Goal: Entertainment & Leisure: Consume media (video, audio)

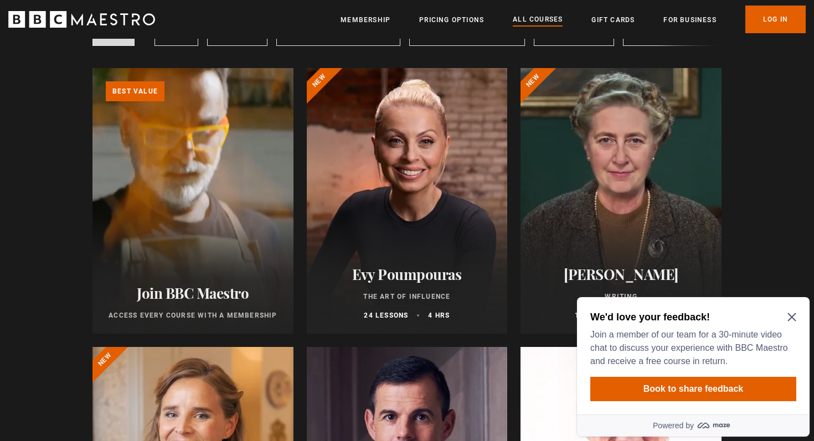
click at [793, 314] on icon "Close Maze Prompt" at bounding box center [791, 317] width 9 height 9
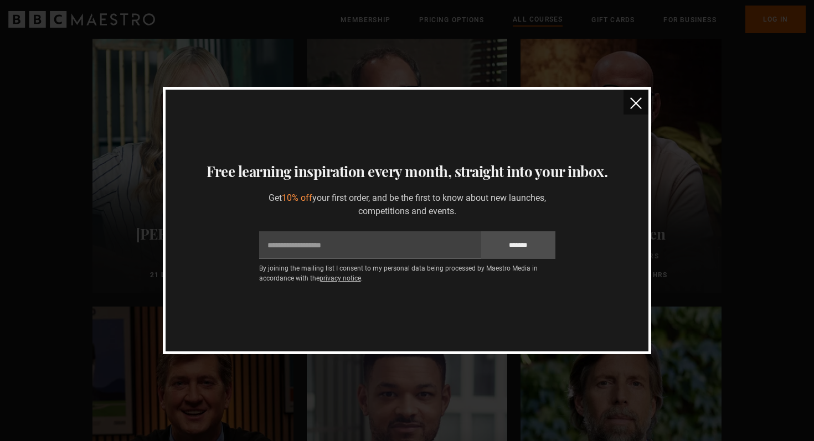
scroll to position [970, 0]
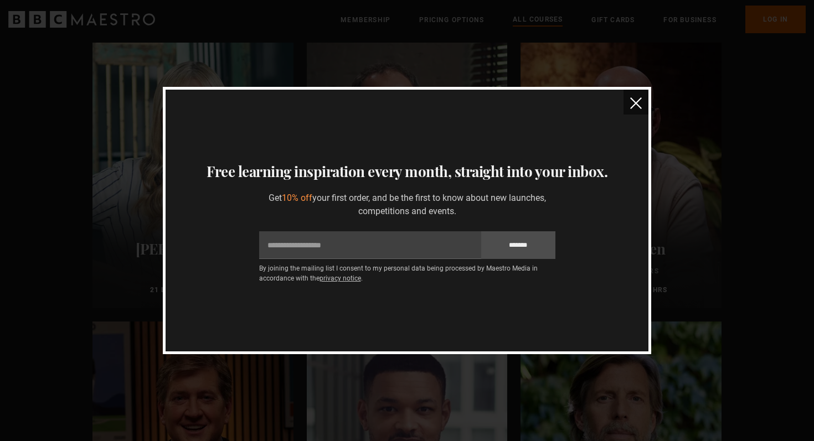
click at [636, 104] on img "close" at bounding box center [636, 103] width 12 height 12
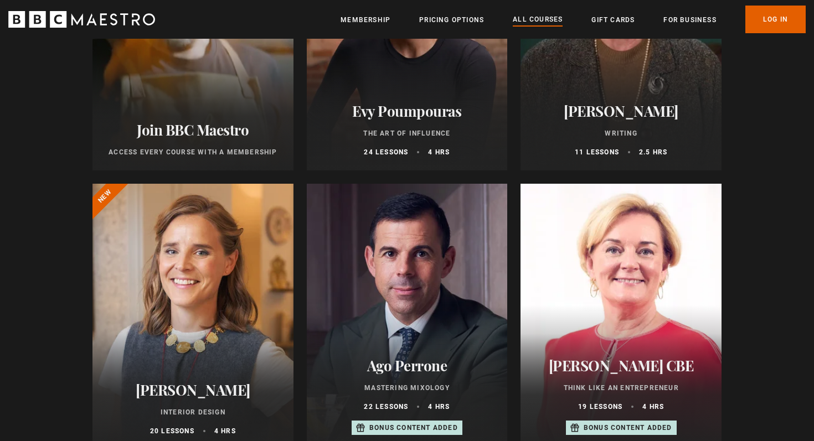
scroll to position [283, 0]
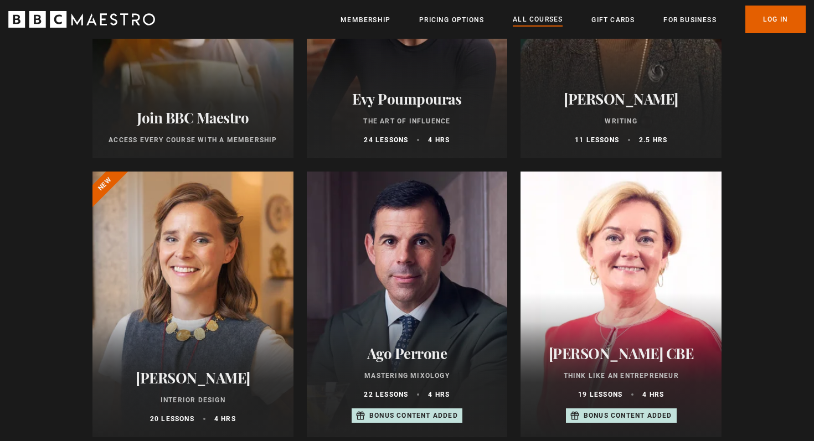
click at [257, 333] on div at bounding box center [192, 305] width 201 height 266
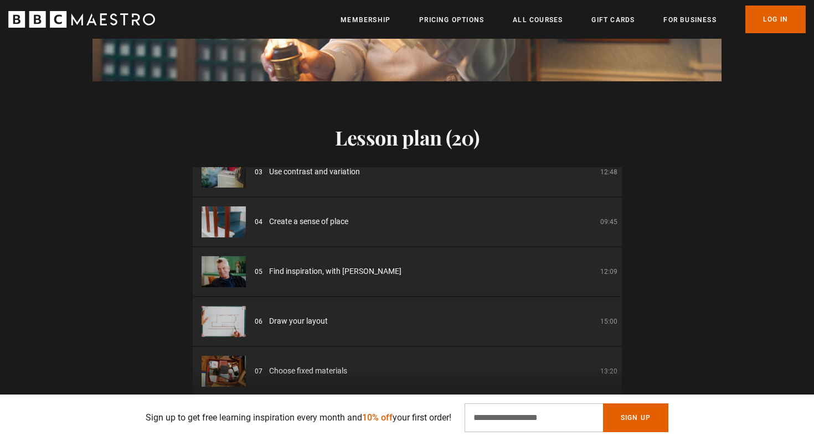
scroll to position [62, 0]
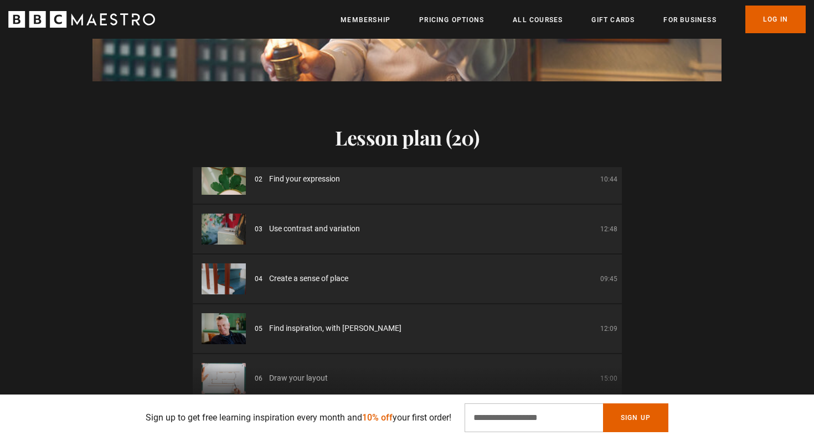
click at [370, 144] on h2 "Lesson plan (20)" at bounding box center [407, 137] width 429 height 23
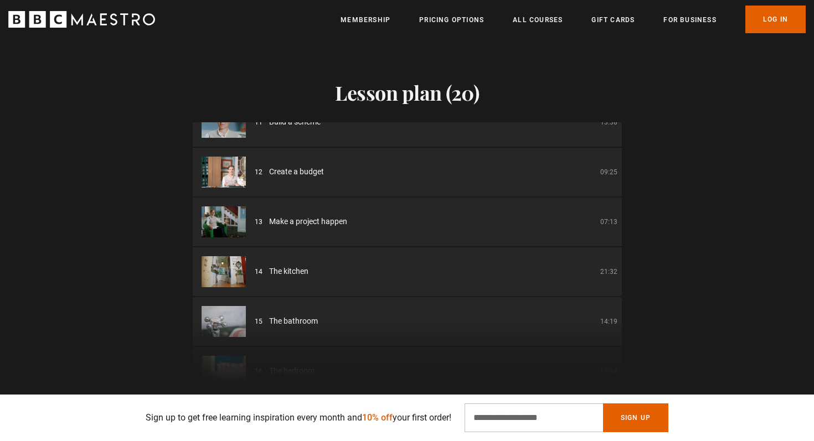
scroll to position [0, 580]
click at [287, 177] on span "Create a budget" at bounding box center [296, 172] width 55 height 12
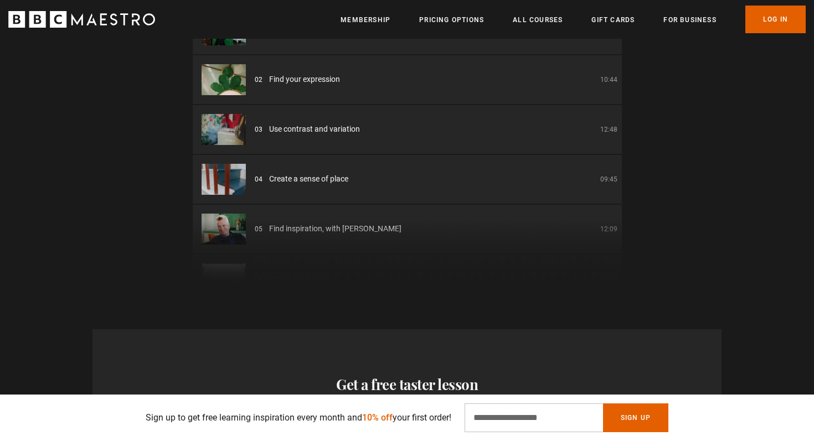
scroll to position [0, 0]
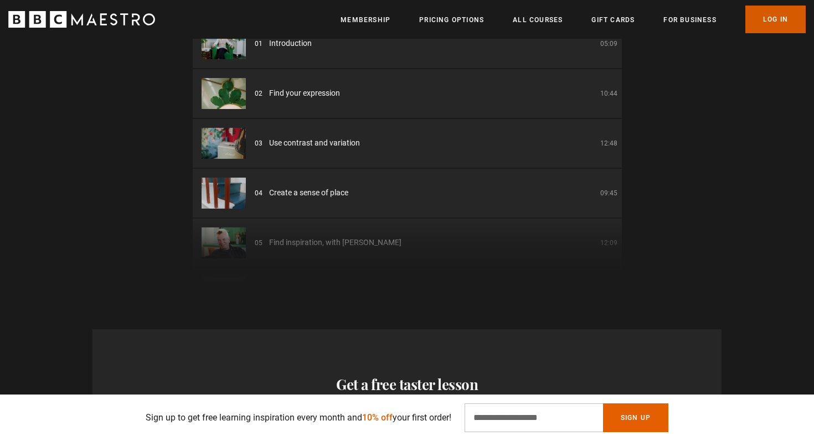
click at [769, 23] on link "Log In" at bounding box center [775, 20] width 60 height 28
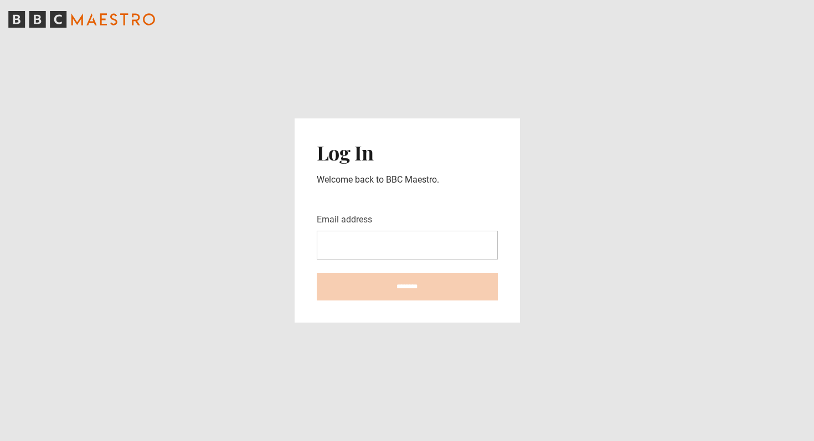
click at [372, 249] on input "Email address" at bounding box center [407, 245] width 181 height 29
type input "**********"
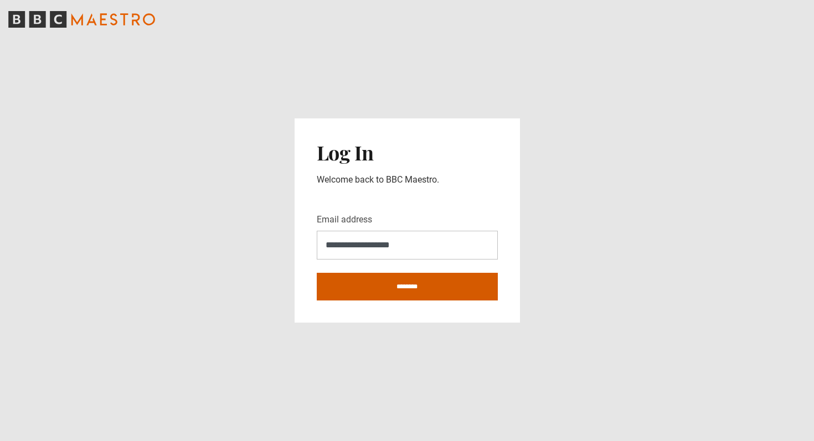
click at [407, 286] on input "********" at bounding box center [407, 287] width 181 height 28
type input "**********"
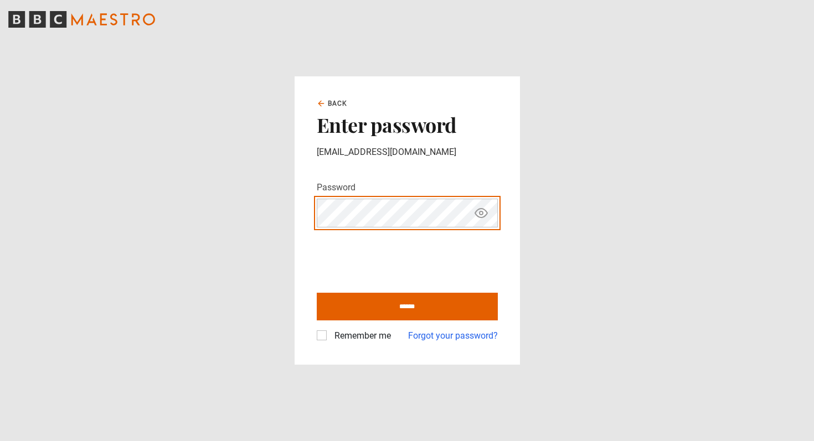
click at [317, 293] on input "******" at bounding box center [407, 307] width 181 height 28
type input "**********"
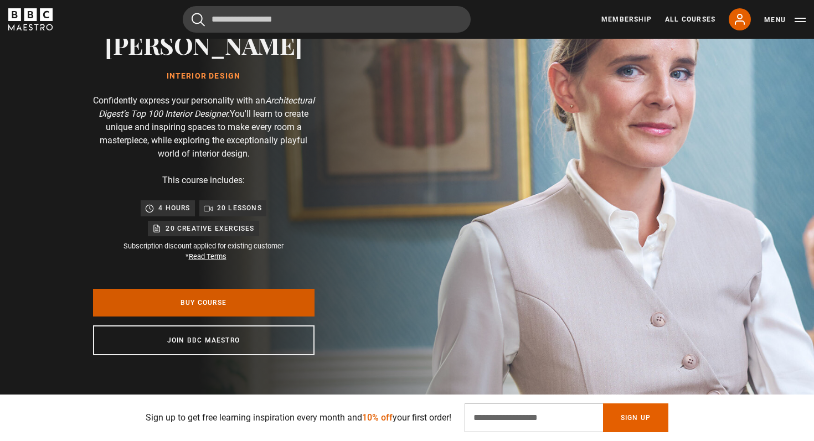
scroll to position [130, 0]
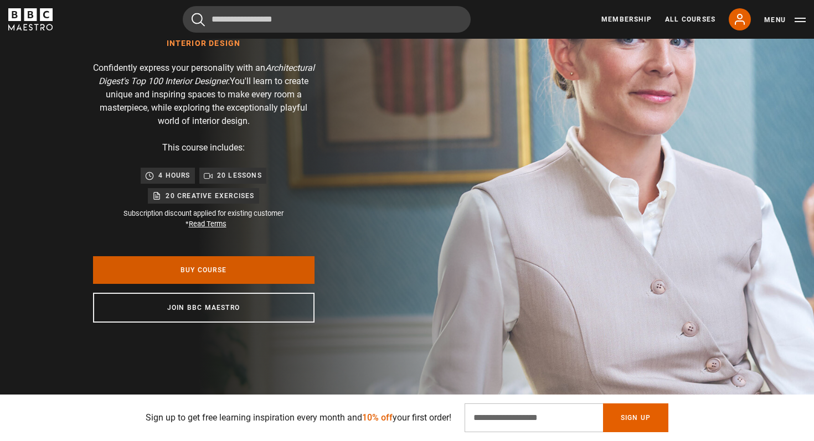
click at [202, 262] on link "Buy Course" at bounding box center [203, 270] width 221 height 28
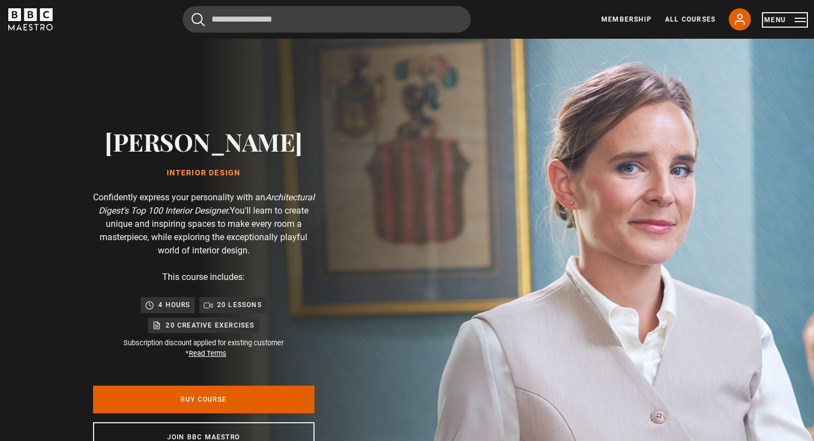
click at [798, 19] on button "Menu" at bounding box center [785, 19] width 42 height 11
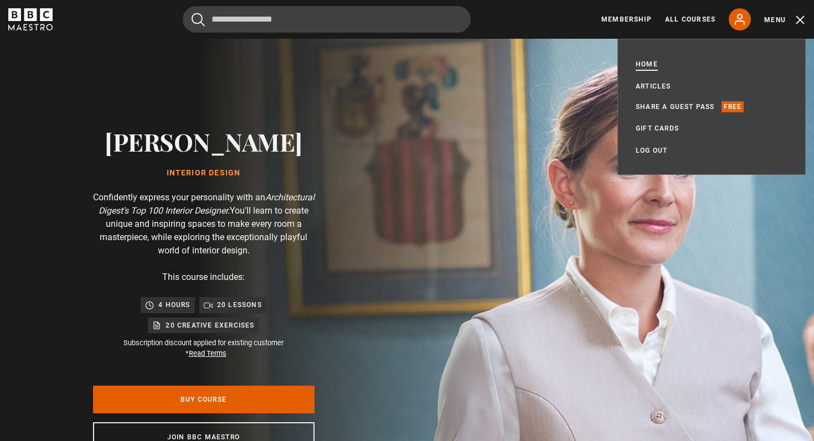
click at [646, 64] on link "Home" at bounding box center [647, 64] width 22 height 11
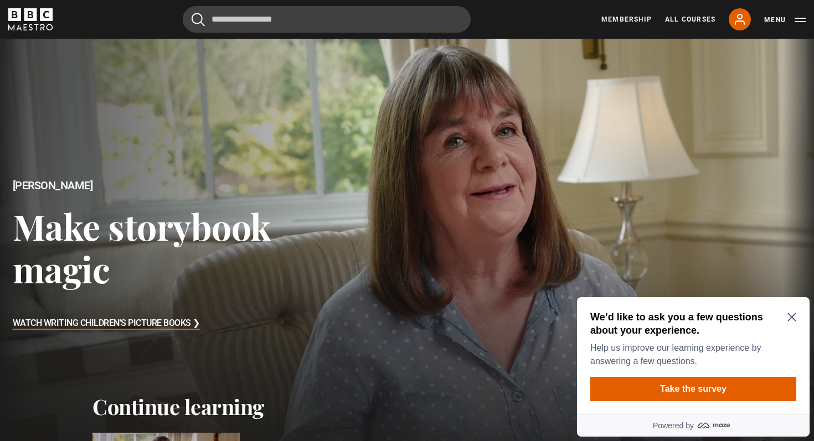
scroll to position [7, 0]
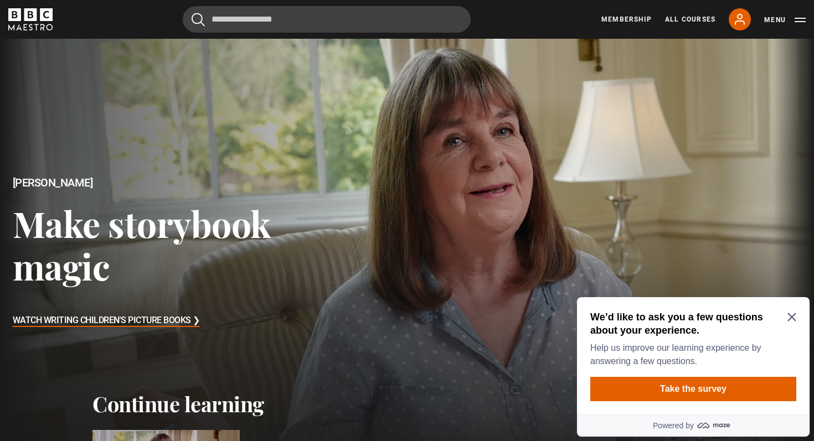
click at [791, 318] on icon "Close Maze Prompt" at bounding box center [791, 317] width 9 height 9
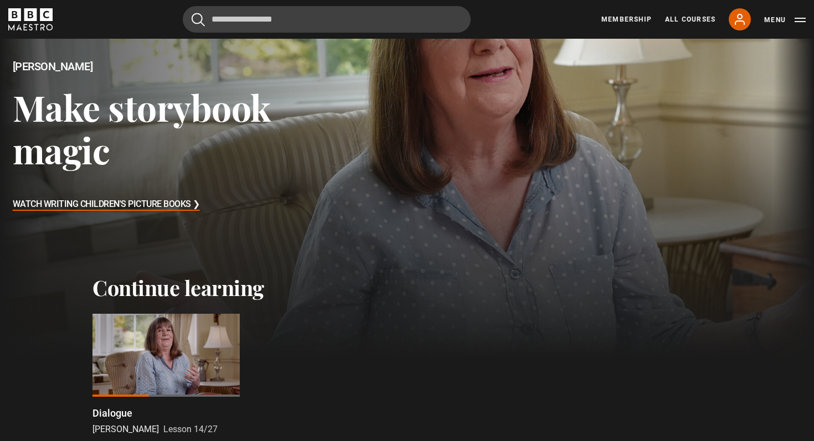
scroll to position [188, 0]
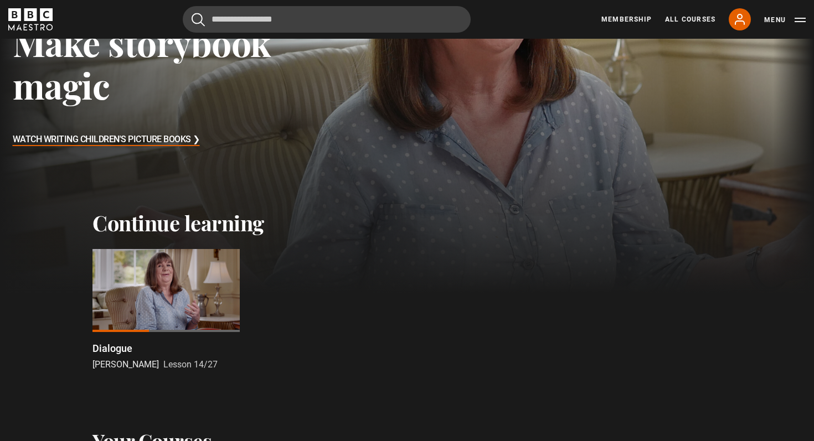
click at [121, 291] on div at bounding box center [165, 290] width 147 height 83
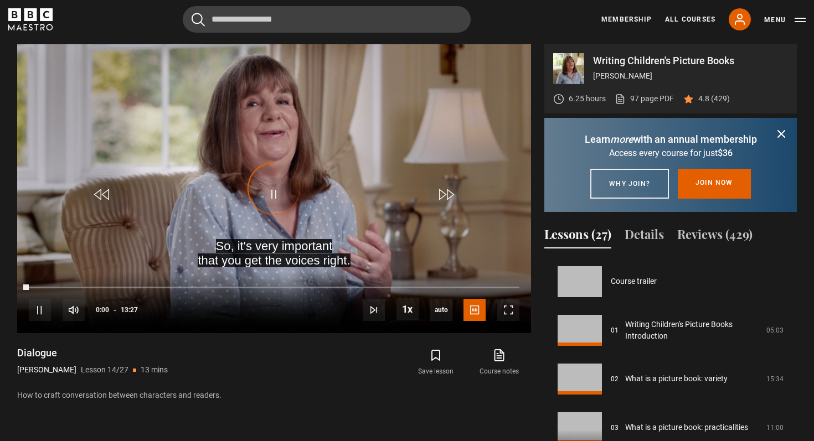
scroll to position [633, 0]
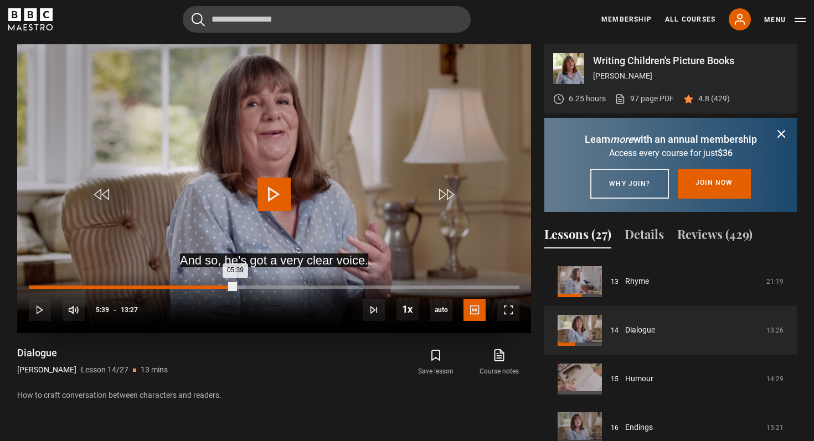
click at [235, 287] on div "Loaded : 43.99% 05:39 05:39" at bounding box center [274, 287] width 491 height 3
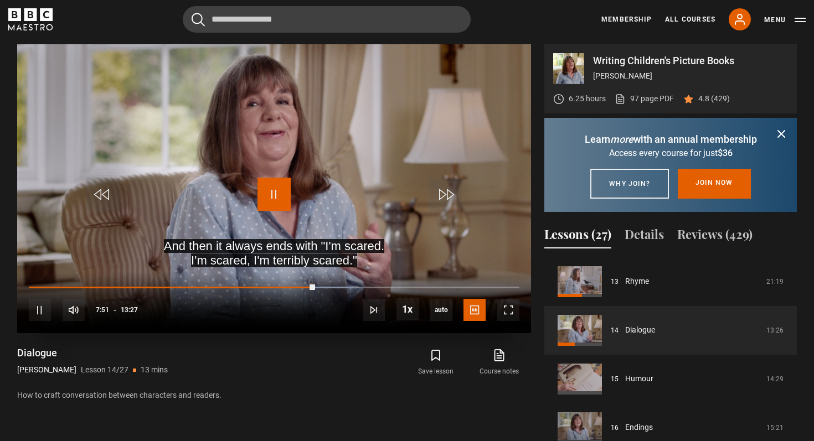
click at [272, 197] on span "Video Player" at bounding box center [273, 194] width 33 height 33
click at [268, 205] on span "Video Player" at bounding box center [273, 194] width 33 height 33
